Goal: Task Accomplishment & Management: Manage account settings

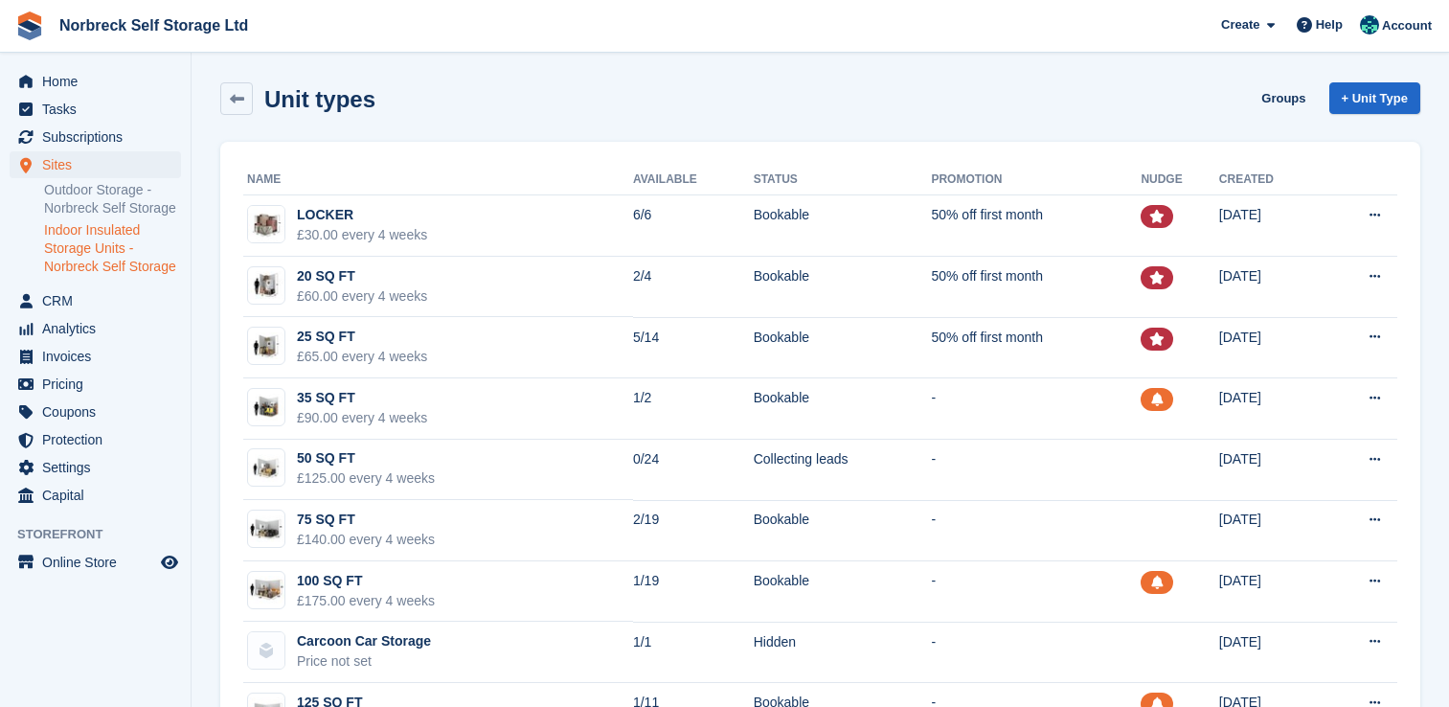
scroll to position [146, 0]
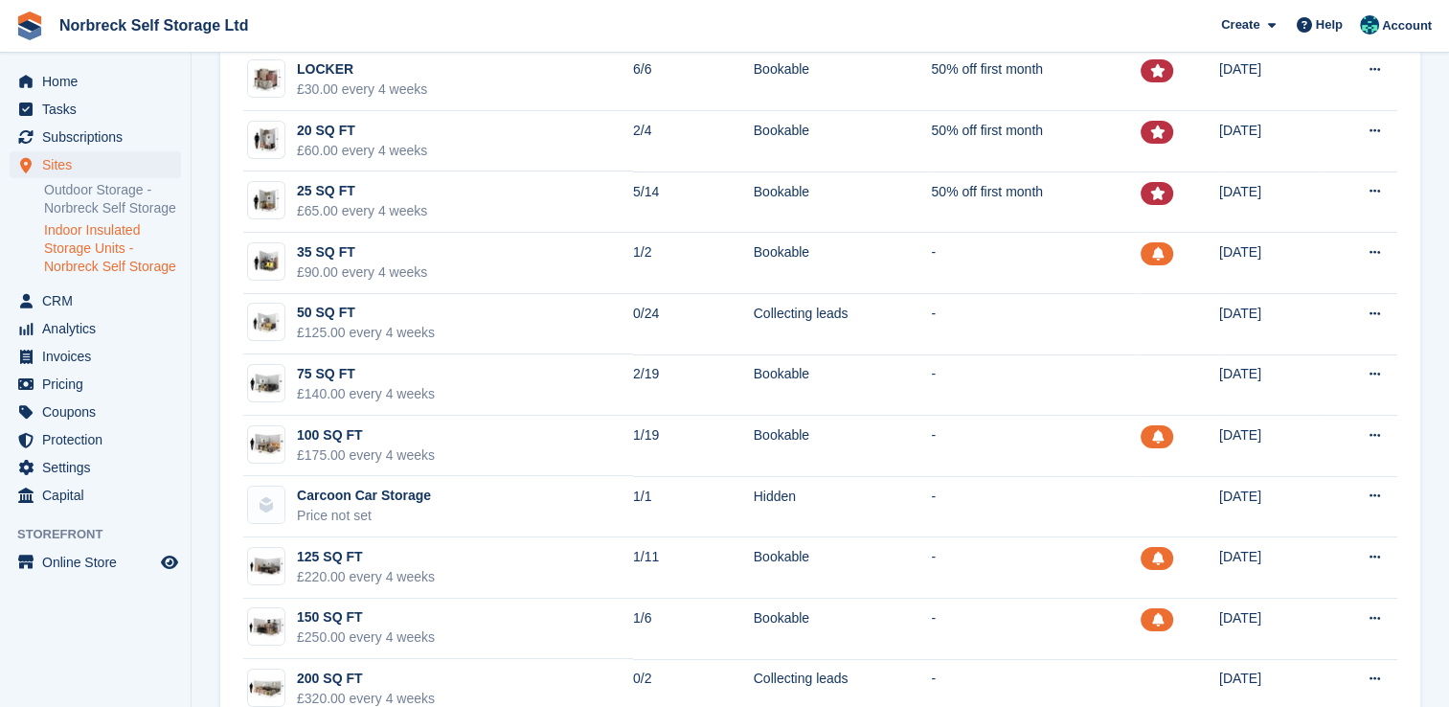
click at [1440, 210] on section "Unit types Groups + Unit Type Name Available Status Promotion Nudge Created LOC…" at bounding box center [820, 338] width 1257 height 969
click at [77, 167] on span "Sites" at bounding box center [99, 164] width 115 height 27
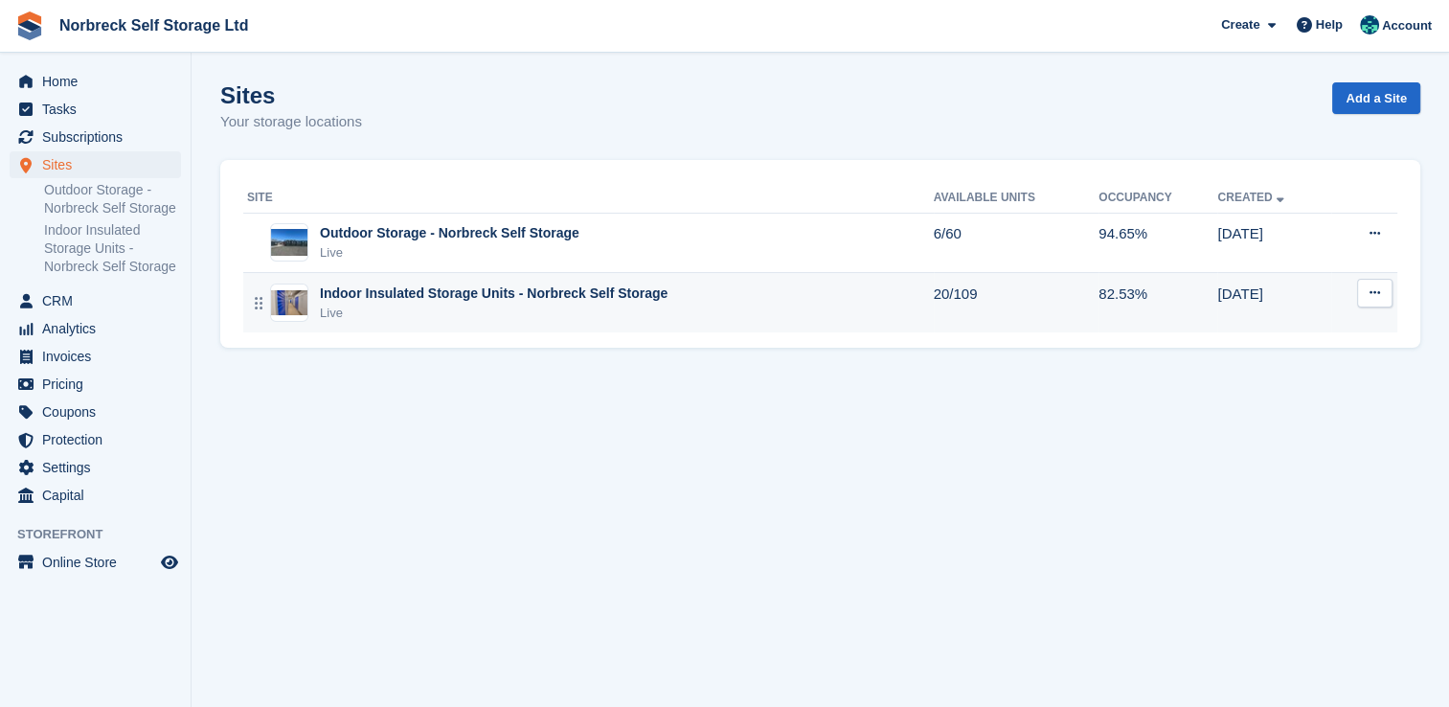
click at [594, 308] on div "Live" at bounding box center [494, 313] width 348 height 19
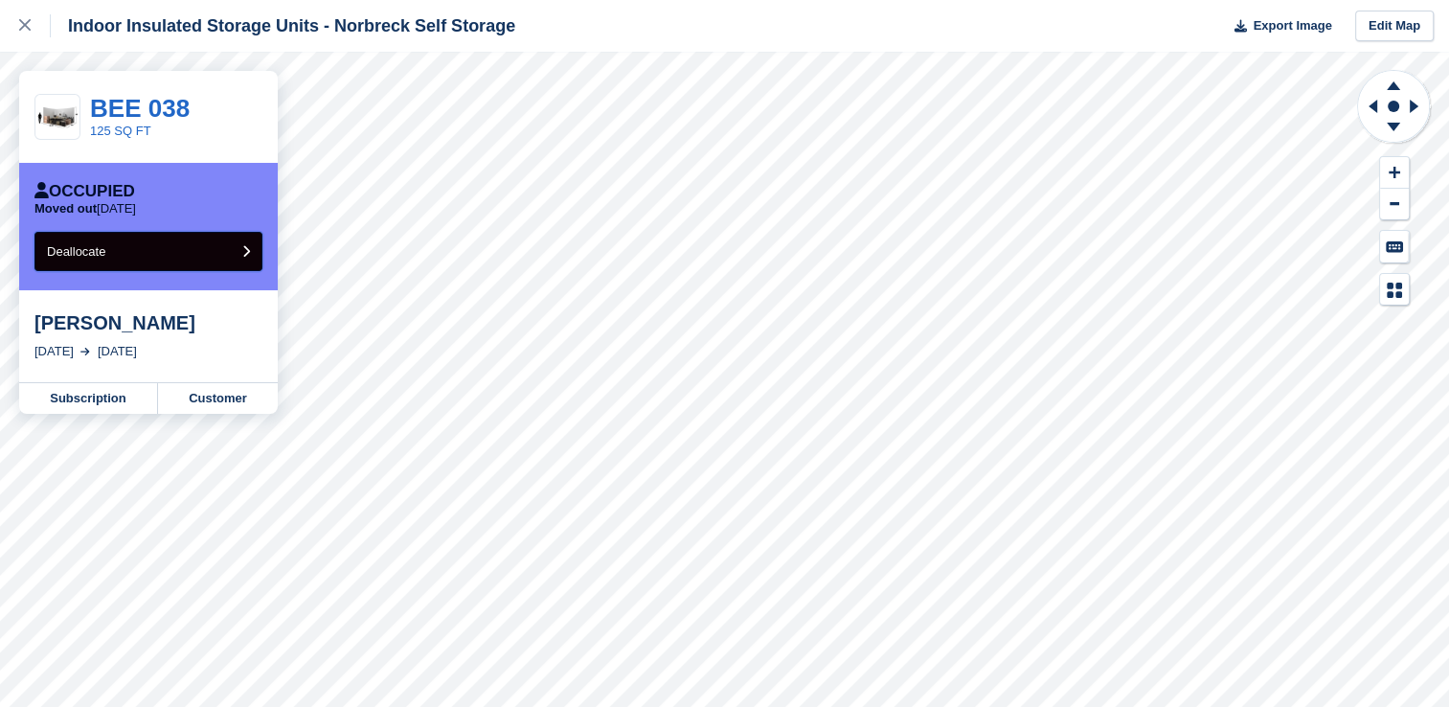
click at [181, 262] on button "Deallocate" at bounding box center [148, 251] width 228 height 39
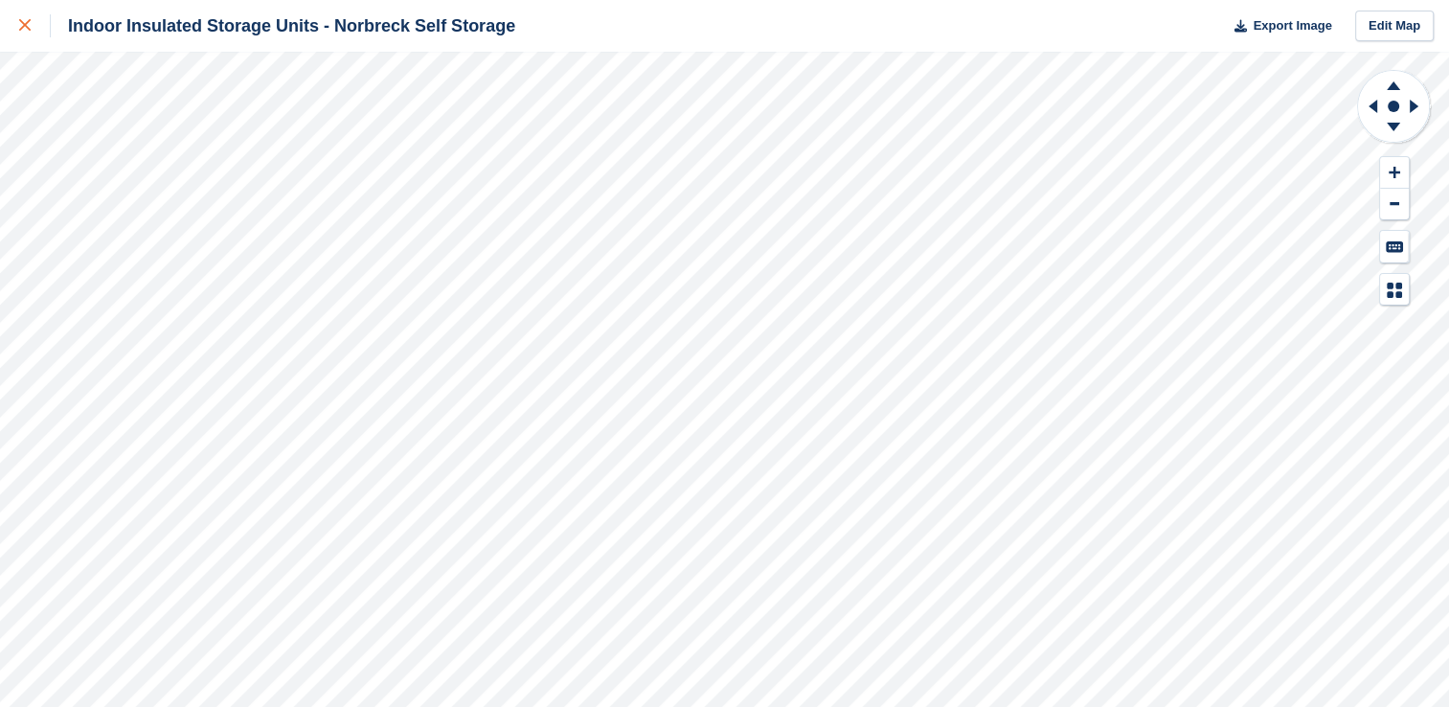
click at [11, 14] on link at bounding box center [25, 26] width 51 height 52
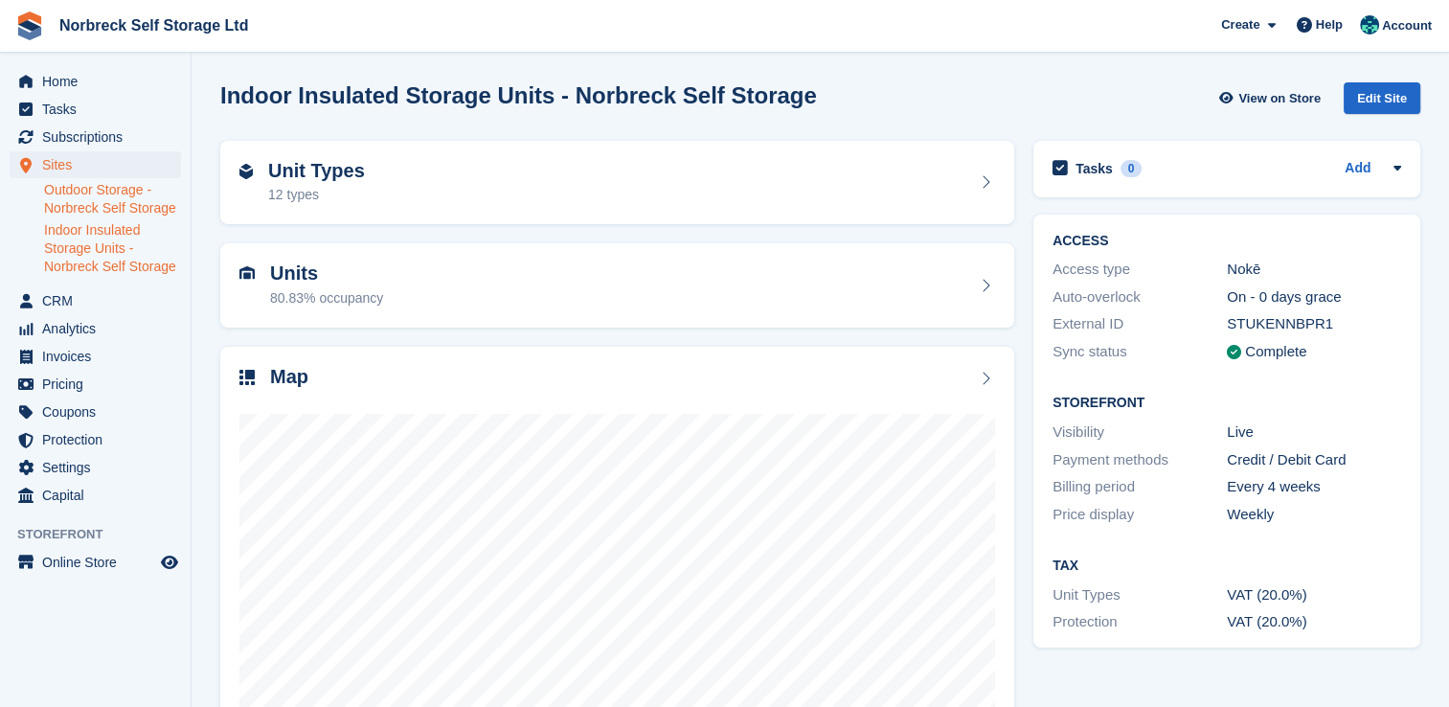
click at [150, 193] on link "Outdoor Storage - Norbreck Self Storage" at bounding box center [112, 199] width 137 height 36
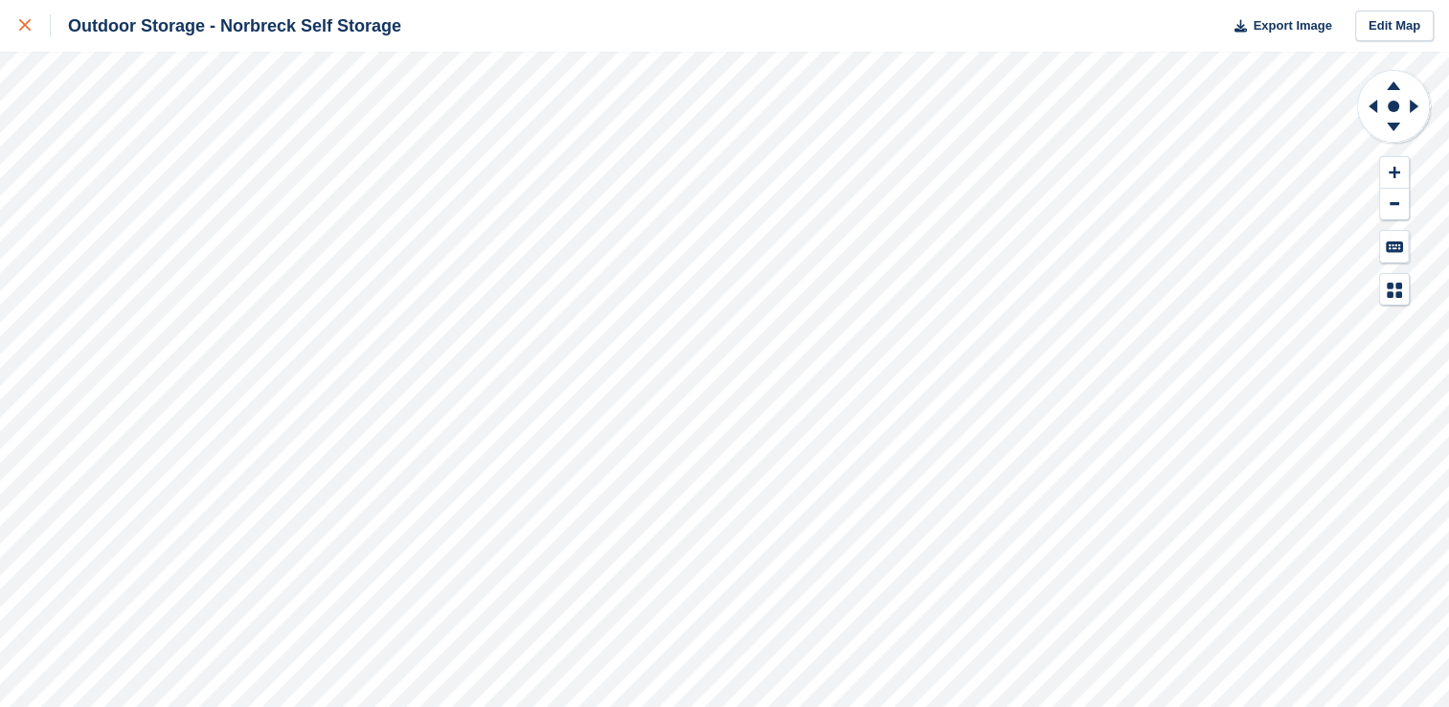
click at [8, 17] on link at bounding box center [25, 26] width 51 height 52
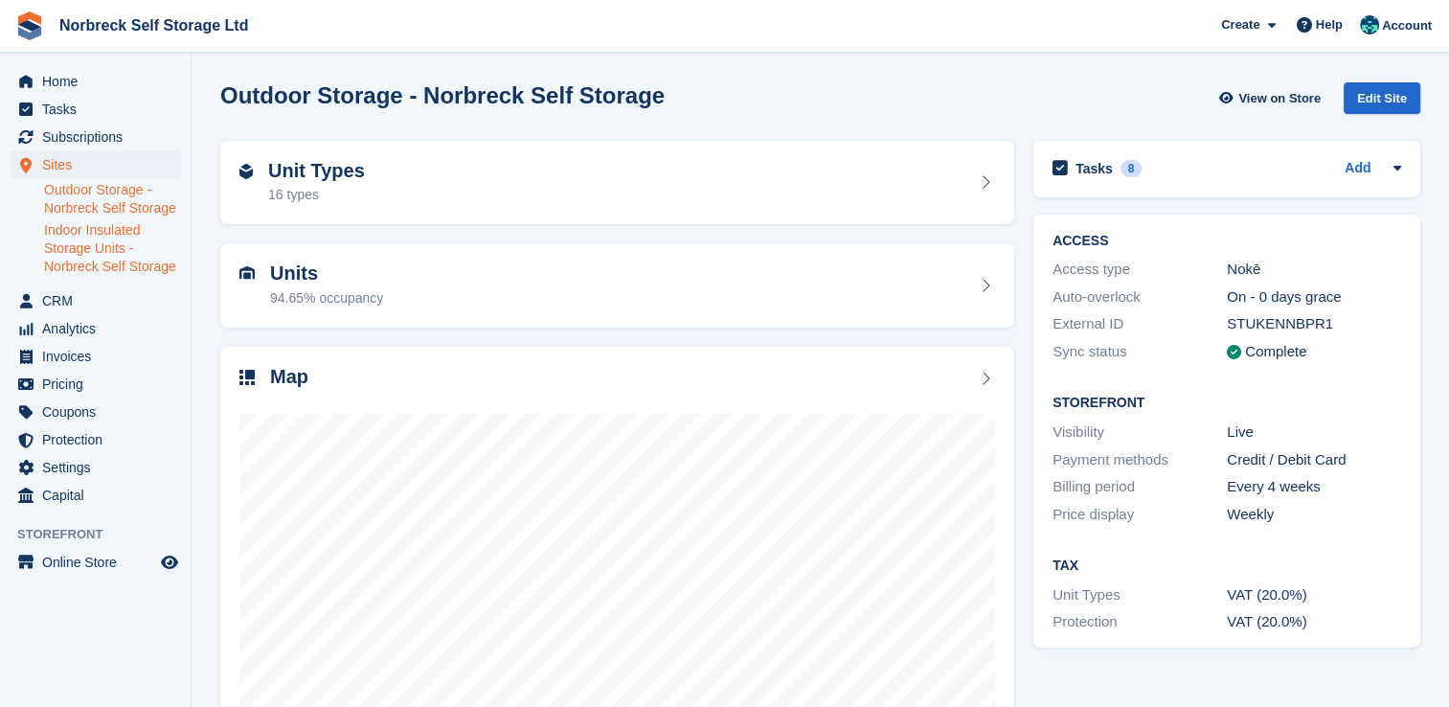
click at [95, 225] on link "Indoor Insulated Storage Units - Norbreck Self Storage" at bounding box center [112, 248] width 137 height 55
